Goal: Check status: Check status

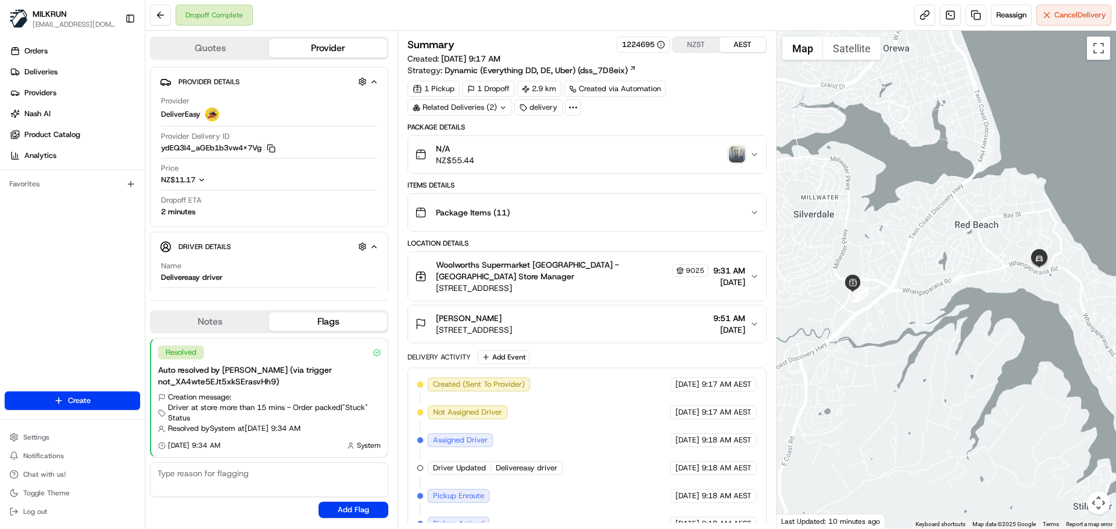
click at [737, 155] on img "button" at bounding box center [737, 154] width 16 height 16
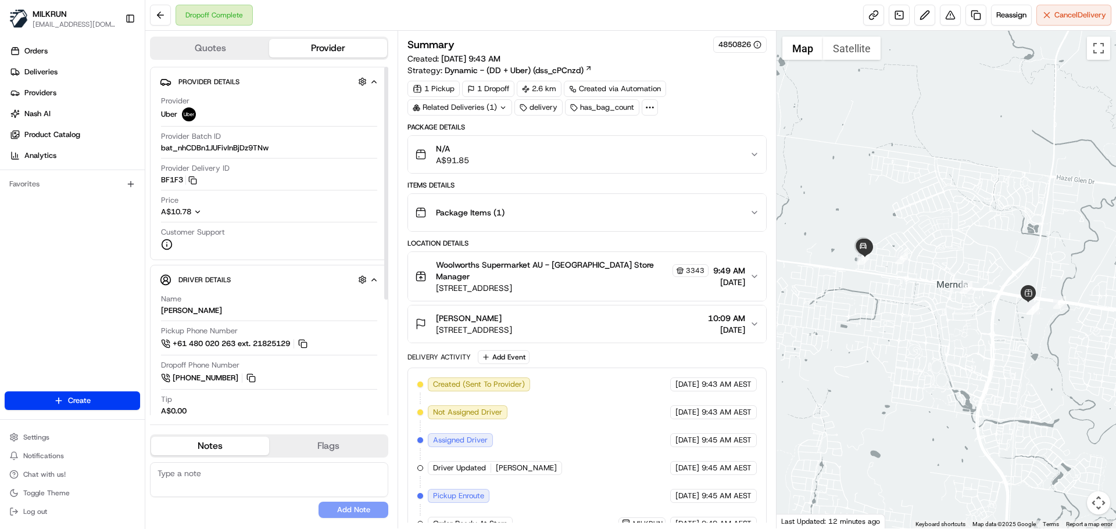
scroll to position [157, 0]
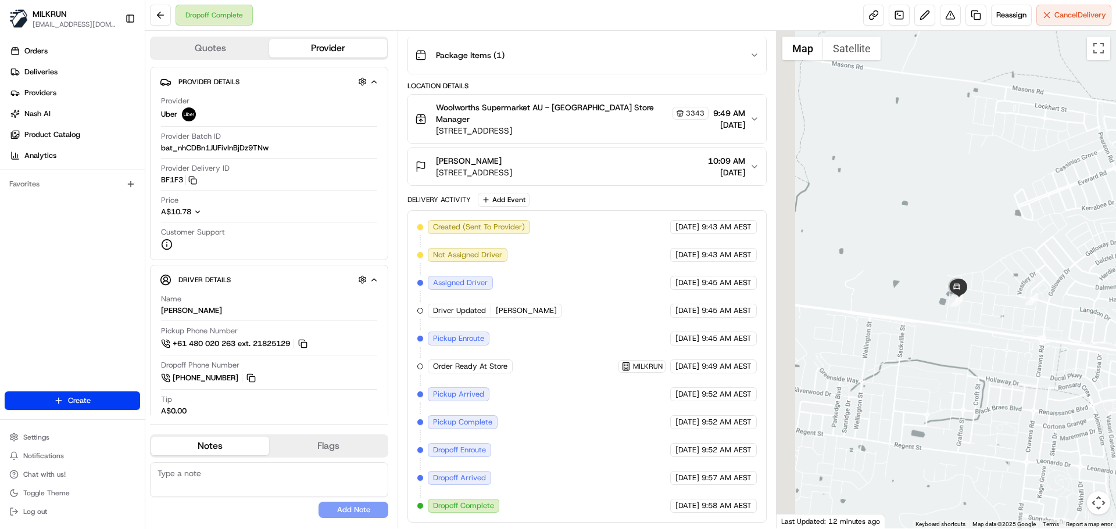
drag, startPoint x: 941, startPoint y: 292, endPoint x: 993, endPoint y: 314, distance: 56.5
click at [993, 314] on div at bounding box center [946, 280] width 340 height 498
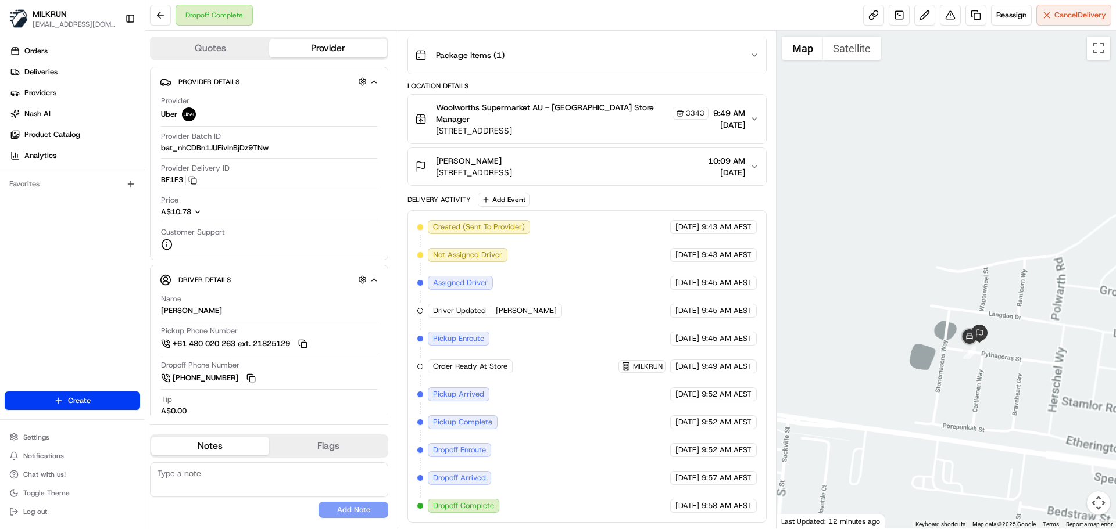
drag, startPoint x: 1027, startPoint y: 313, endPoint x: 888, endPoint y: 269, distance: 145.0
click at [888, 269] on div at bounding box center [946, 280] width 340 height 498
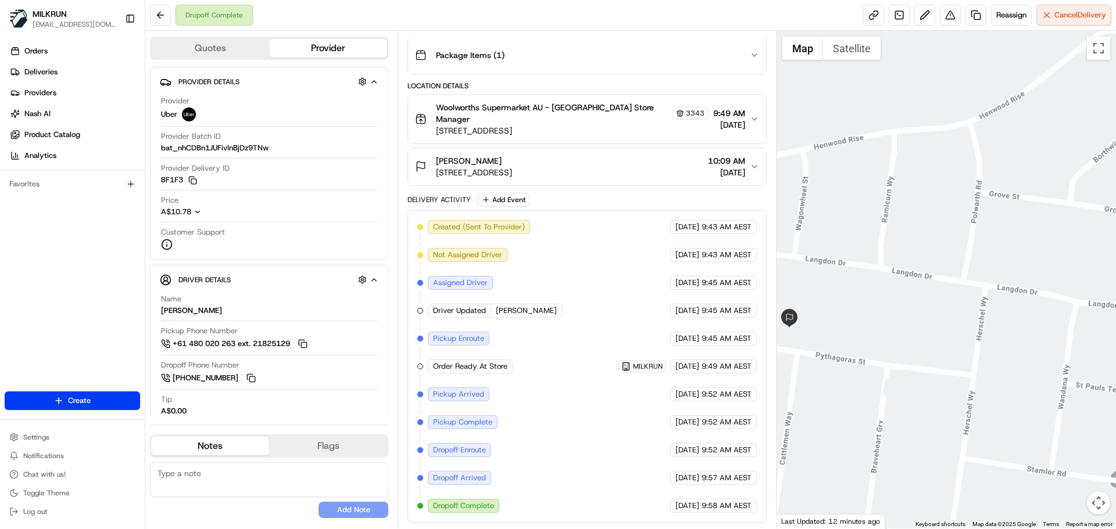
drag, startPoint x: 869, startPoint y: 340, endPoint x: 949, endPoint y: 346, distance: 81.0
click at [949, 346] on div at bounding box center [946, 280] width 340 height 498
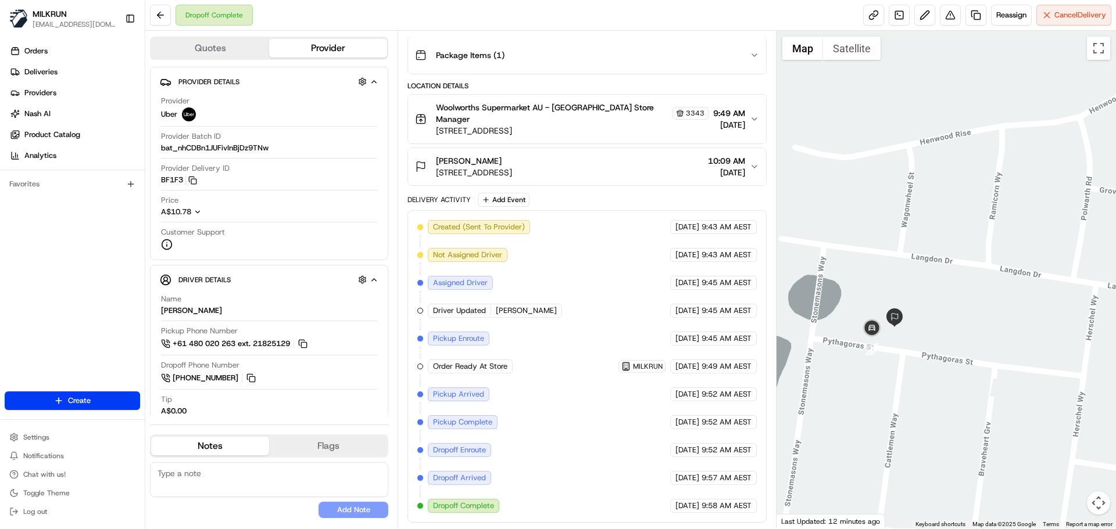
drag, startPoint x: 909, startPoint y: 349, endPoint x: 1037, endPoint y: 347, distance: 127.8
click at [1037, 347] on div at bounding box center [946, 280] width 340 height 498
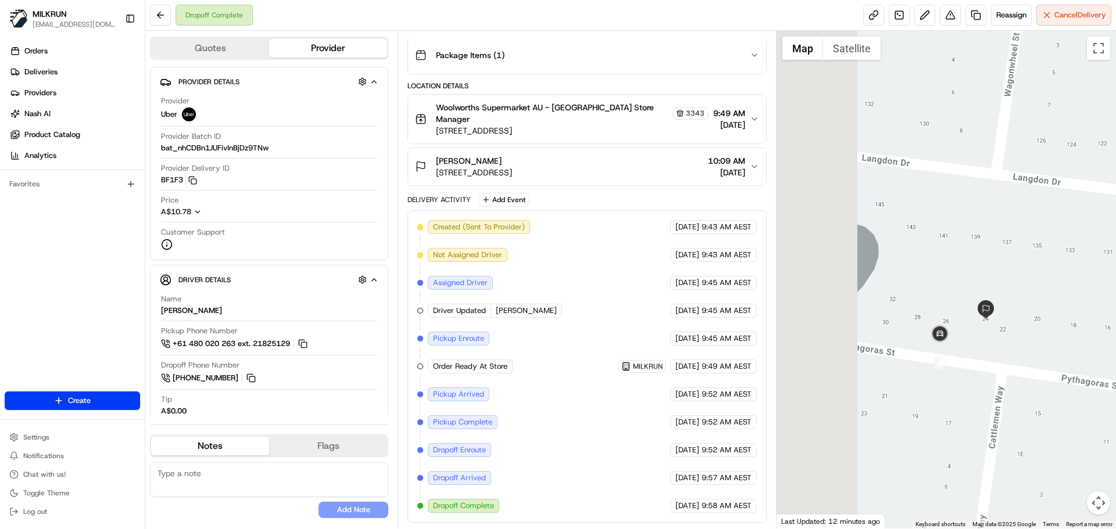
drag, startPoint x: 854, startPoint y: 345, endPoint x: 960, endPoint y: 366, distance: 108.5
click at [960, 366] on div at bounding box center [946, 280] width 340 height 498
